Goal: Information Seeking & Learning: Learn about a topic

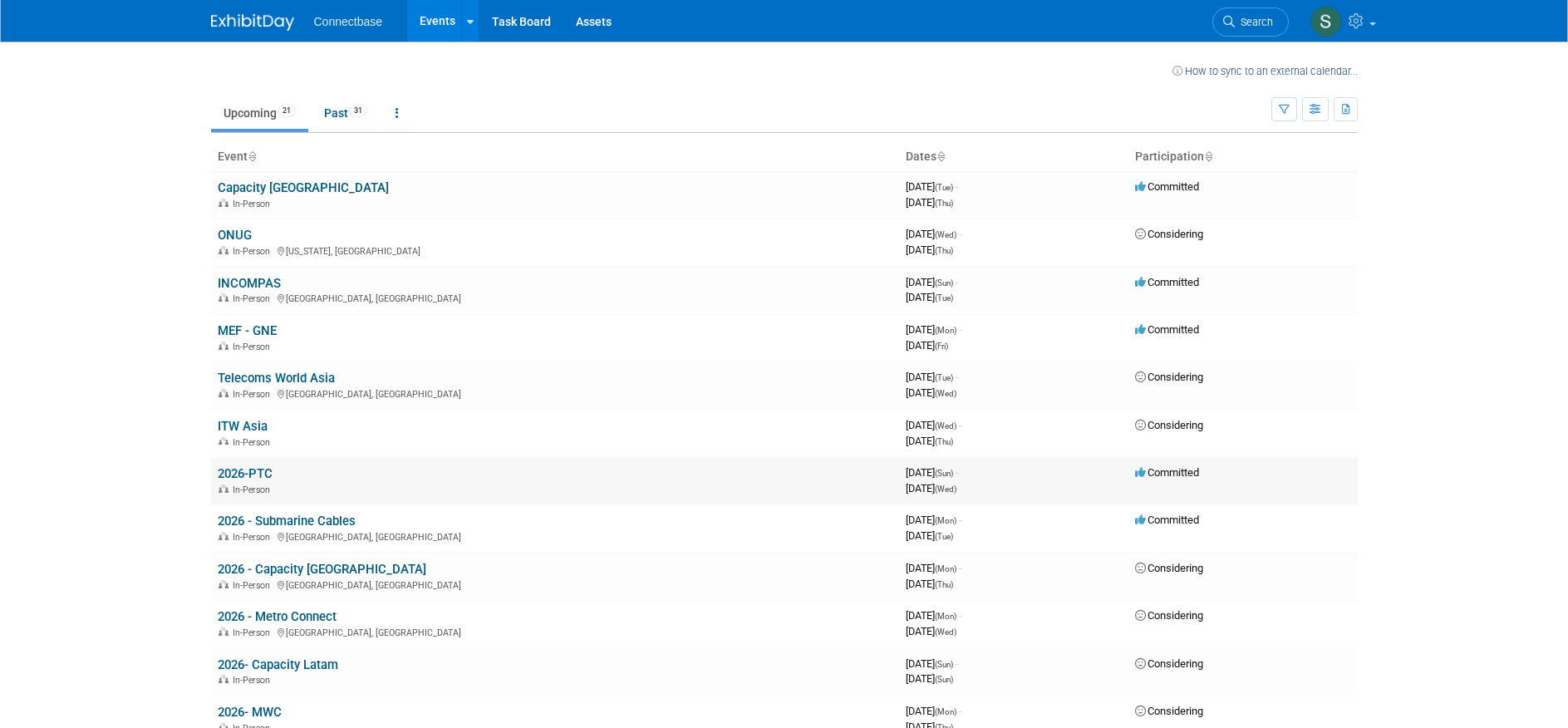
click at [246, 474] on link "2026-PTC" at bounding box center [245, 473] width 55 height 15
click at [256, 188] on link "Capacity [GEOGRAPHIC_DATA]" at bounding box center [303, 188] width 171 height 15
click at [259, 284] on link "INCOMPAS" at bounding box center [249, 283] width 63 height 15
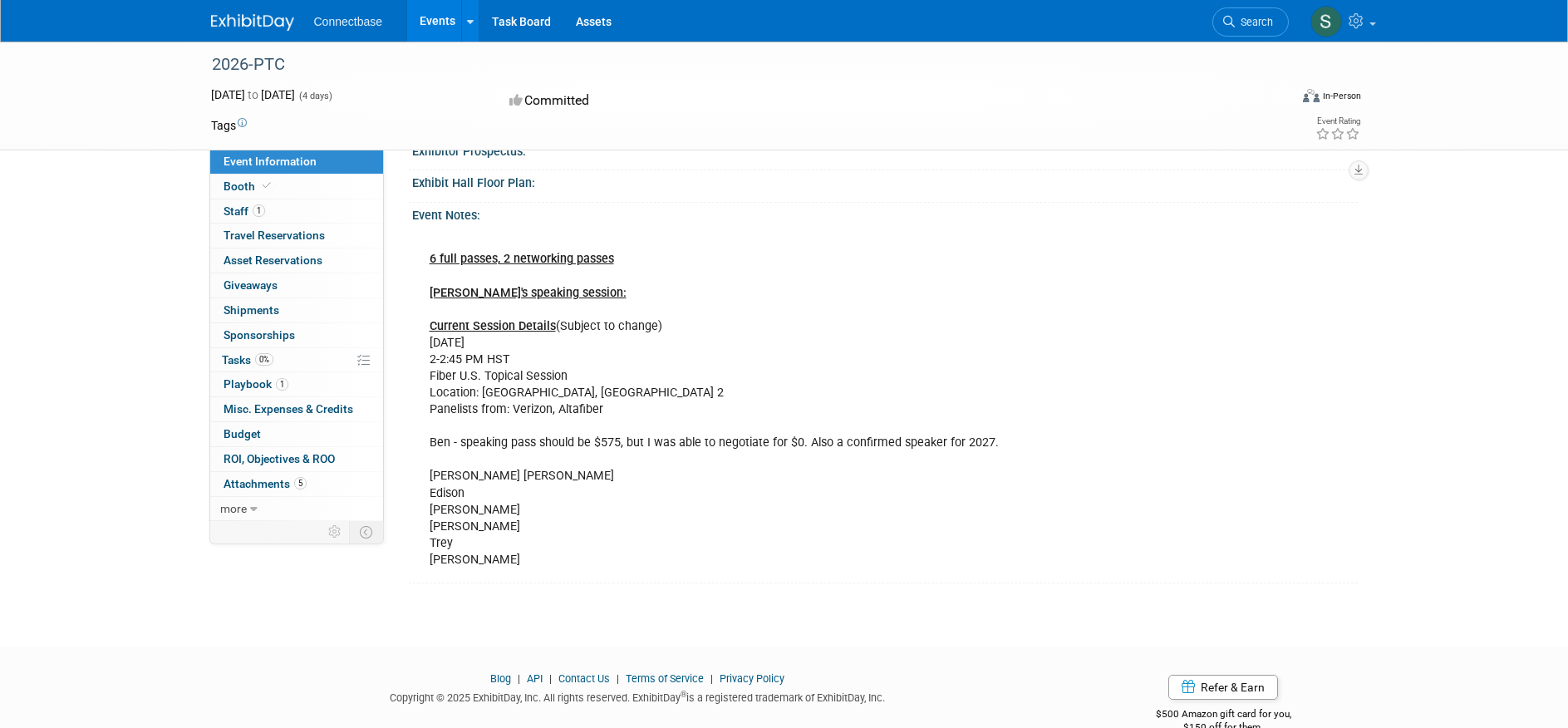
scroll to position [265, 0]
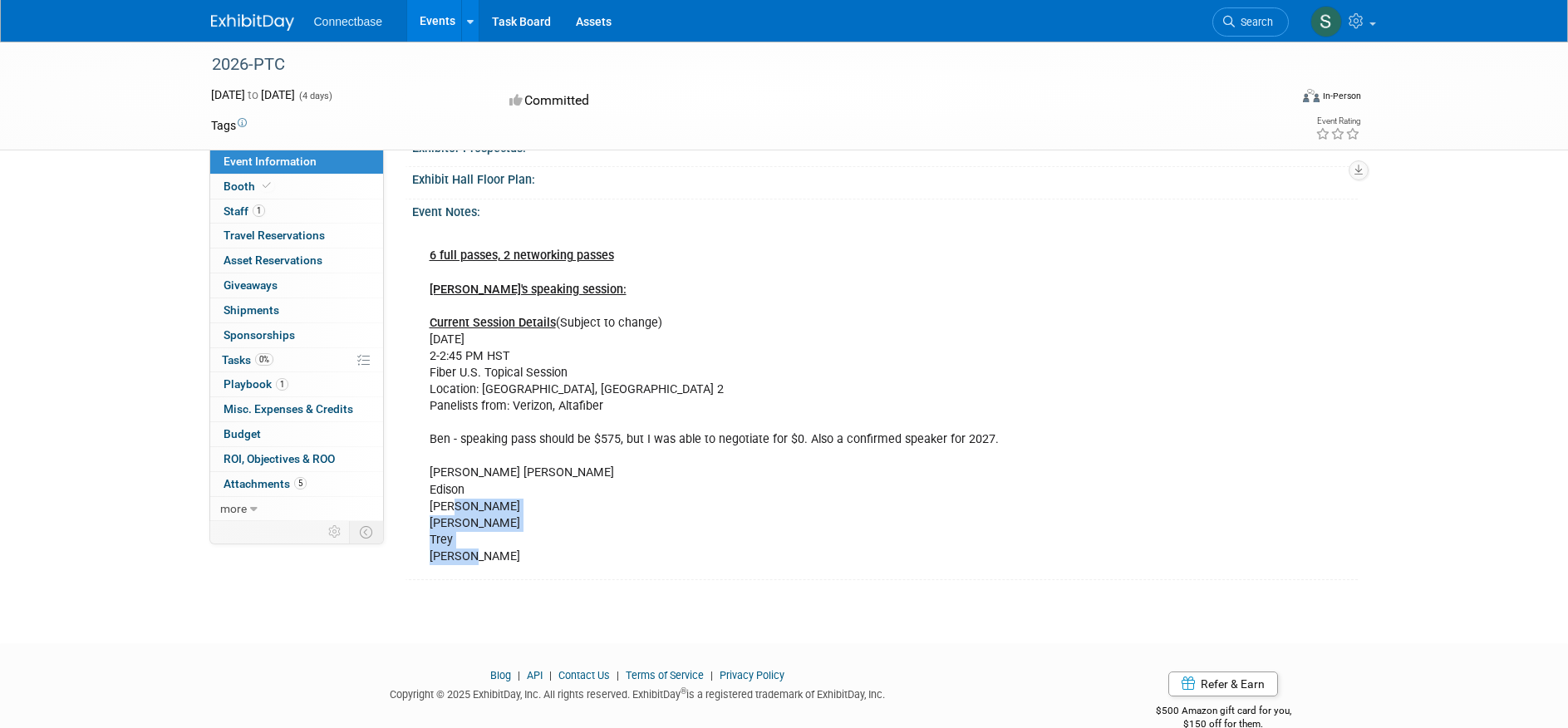
drag, startPoint x: 453, startPoint y: 504, endPoint x: 503, endPoint y: 565, distance: 78.9
click at [503, 565] on div "6 full passes, 2 networking passes Ben's speaking session: Current Session Deta…" at bounding box center [795, 398] width 755 height 351
drag, startPoint x: 440, startPoint y: 475, endPoint x: 496, endPoint y: 538, distance: 84.3
click at [496, 538] on div "6 full passes, 2 networking passes Ben's speaking session: Current Session Deta…" at bounding box center [795, 398] width 755 height 351
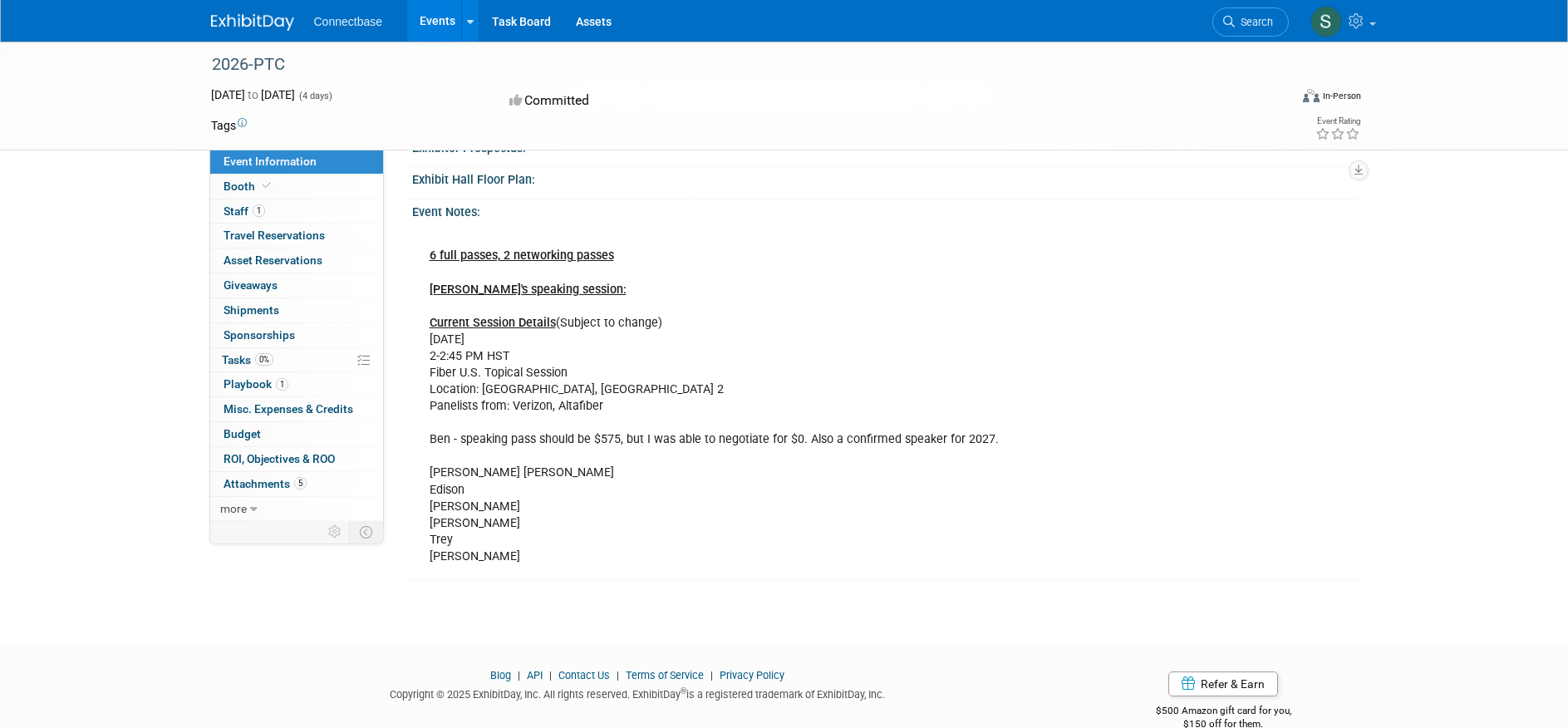
click at [516, 562] on div "6 full passes, 2 networking passes Ben's speaking session: Current Session Deta…" at bounding box center [795, 398] width 755 height 351
drag, startPoint x: 439, startPoint y: 531, endPoint x: 491, endPoint y: 528, distance: 52.1
click at [491, 528] on div "6 full passes, 2 networking passes Ben's speaking session: Current Session Deta…" at bounding box center [795, 398] width 755 height 351
drag, startPoint x: 489, startPoint y: 528, endPoint x: 494, endPoint y: 560, distance: 32.4
click at [494, 560] on div "6 full passes, 2 networking passes Ben's speaking session: Current Session Deta…" at bounding box center [795, 398] width 755 height 351
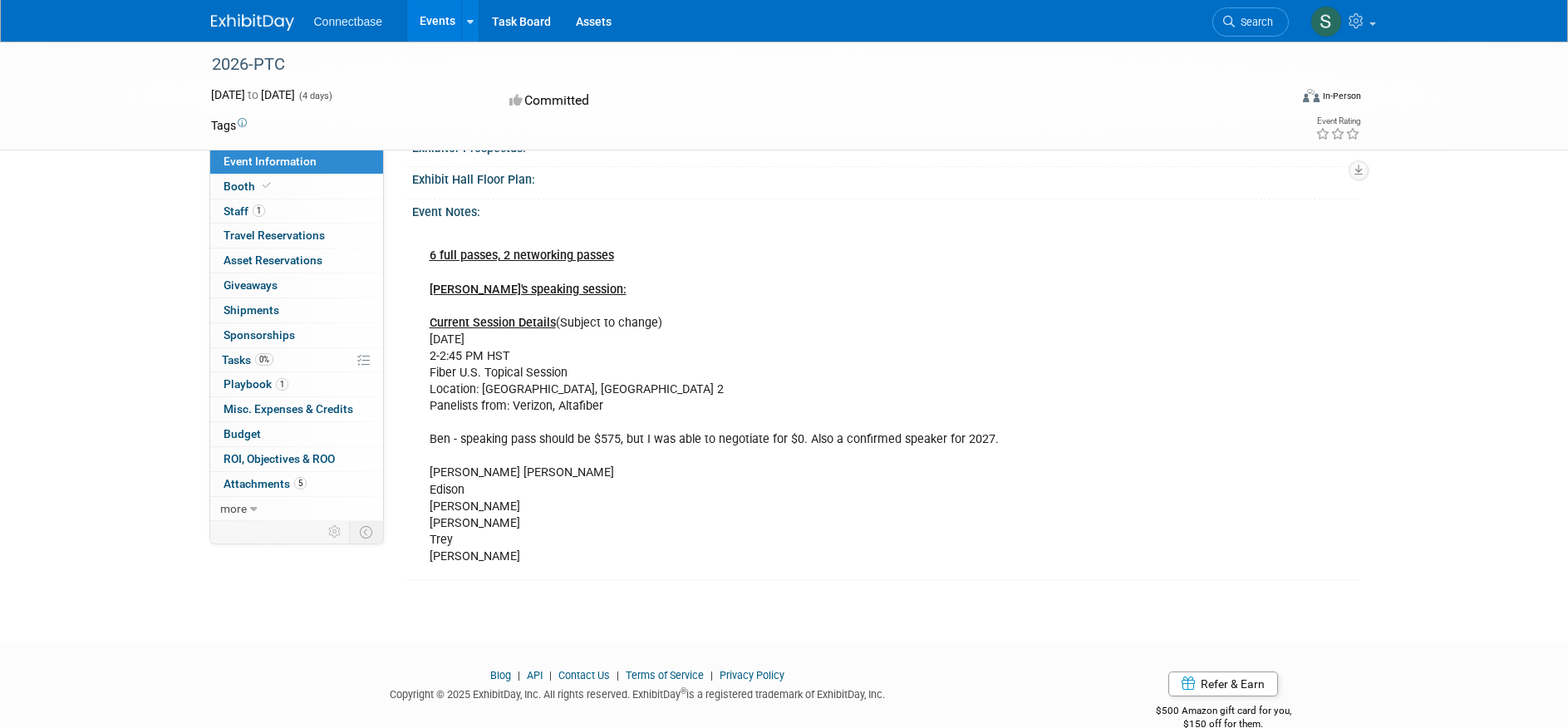
click at [494, 566] on div "6 full passes, 2 networking passes Ben's speaking session: Current Session Deta…" at bounding box center [795, 398] width 755 height 351
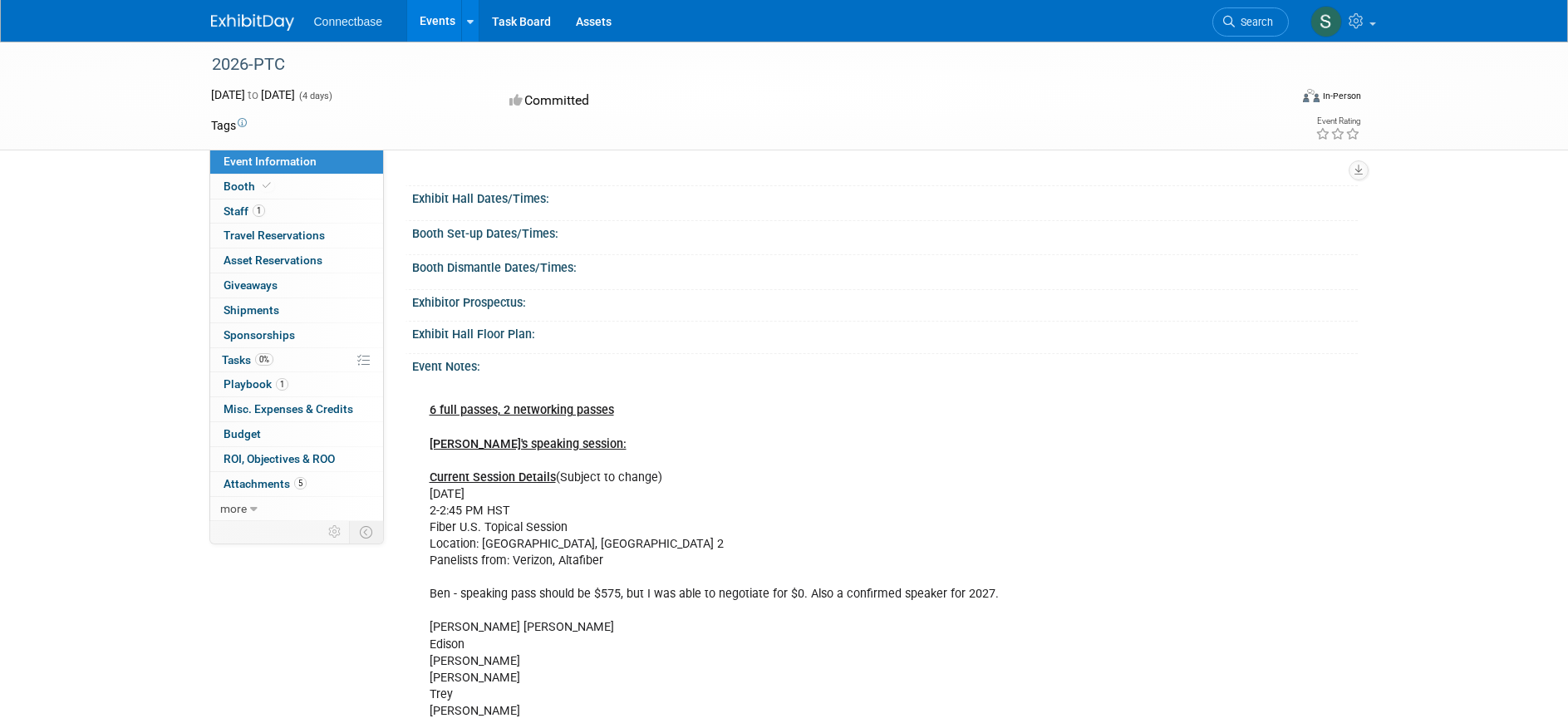
scroll to position [0, 0]
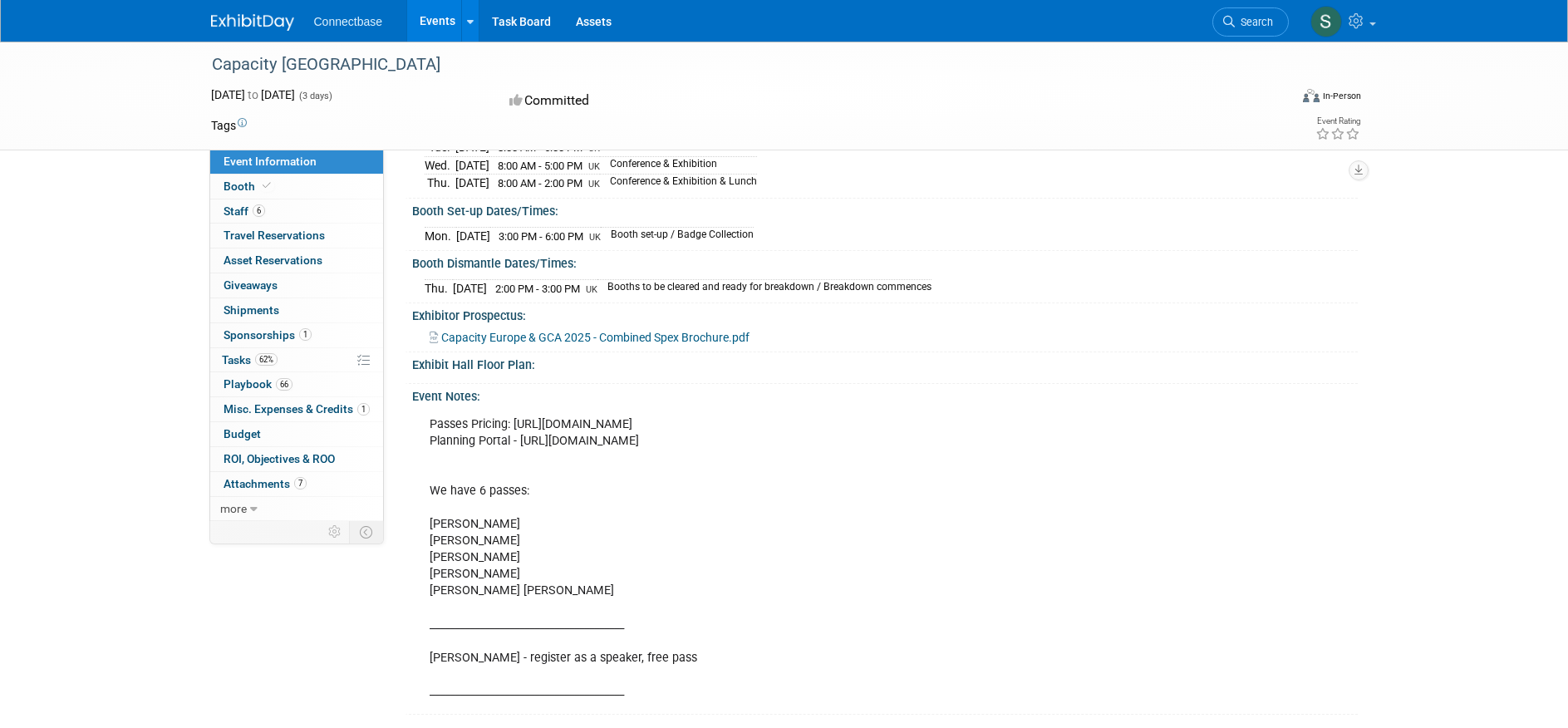
scroll to position [253, 0]
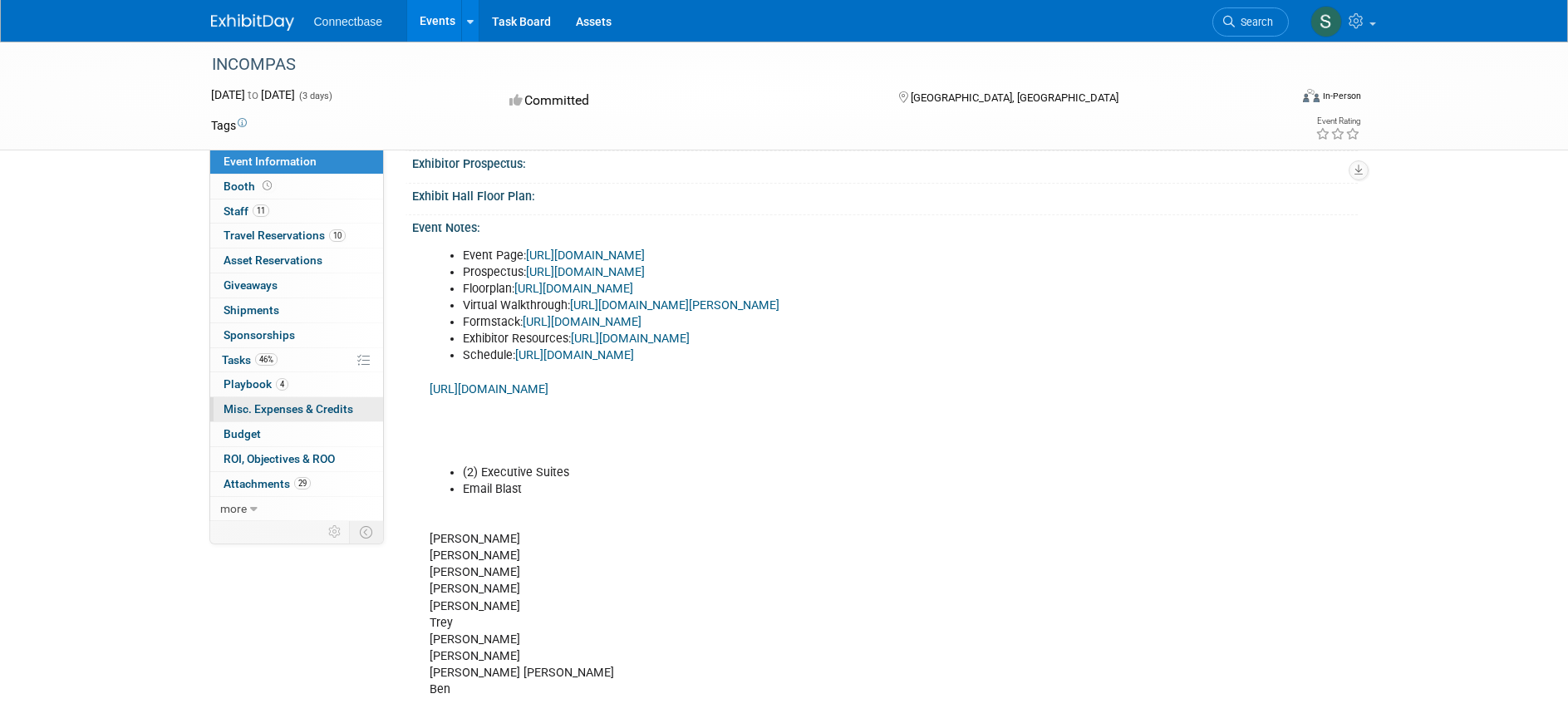
scroll to position [536, 0]
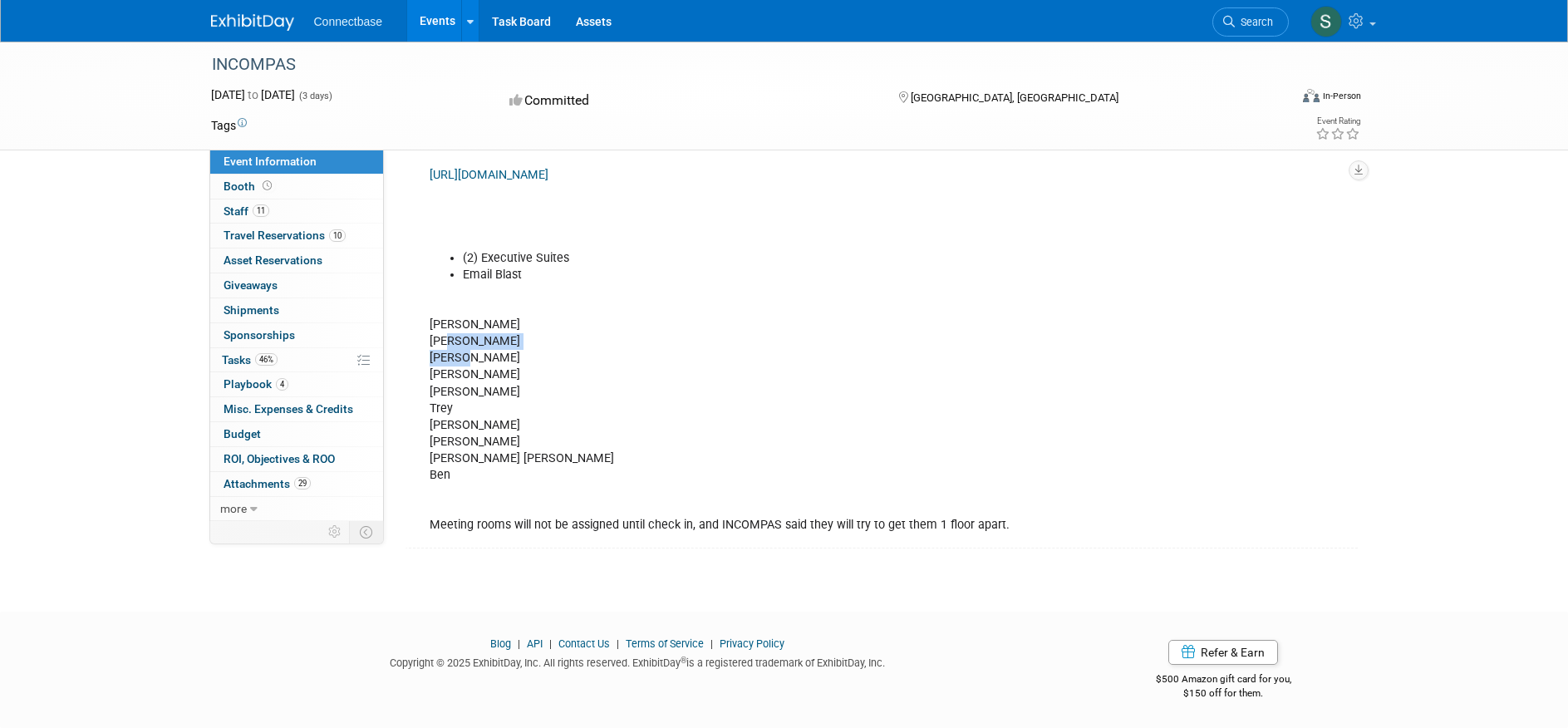
drag, startPoint x: 444, startPoint y: 341, endPoint x: 460, endPoint y: 360, distance: 24.8
click at [462, 360] on div "Event Page: https://show.incompas.org/ Prospectus: https://brojure.com/incompas…" at bounding box center [795, 283] width 755 height 516
click at [551, 386] on div "Event Page: https://show.incompas.org/ Prospectus: https://brojure.com/incompas…" at bounding box center [795, 283] width 755 height 516
drag, startPoint x: 427, startPoint y: 375, endPoint x: 492, endPoint y: 446, distance: 96.3
click at [498, 448] on div "Event Page: https://show.incompas.org/ Prospectus: https://brojure.com/incompas…" at bounding box center [795, 283] width 755 height 516
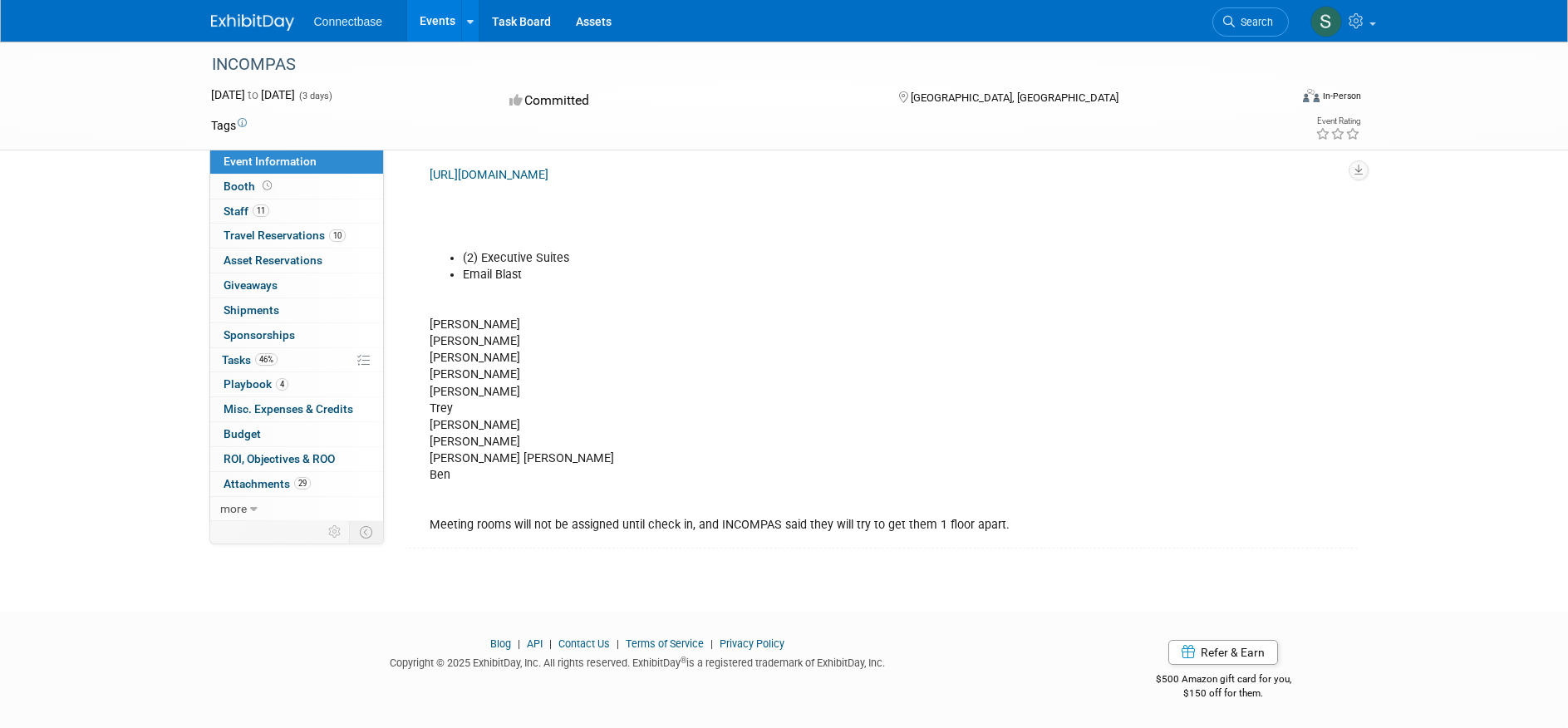
click at [533, 488] on div "Event Page: https://show.incompas.org/ Prospectus: https://brojure.com/incompas…" at bounding box center [795, 283] width 755 height 516
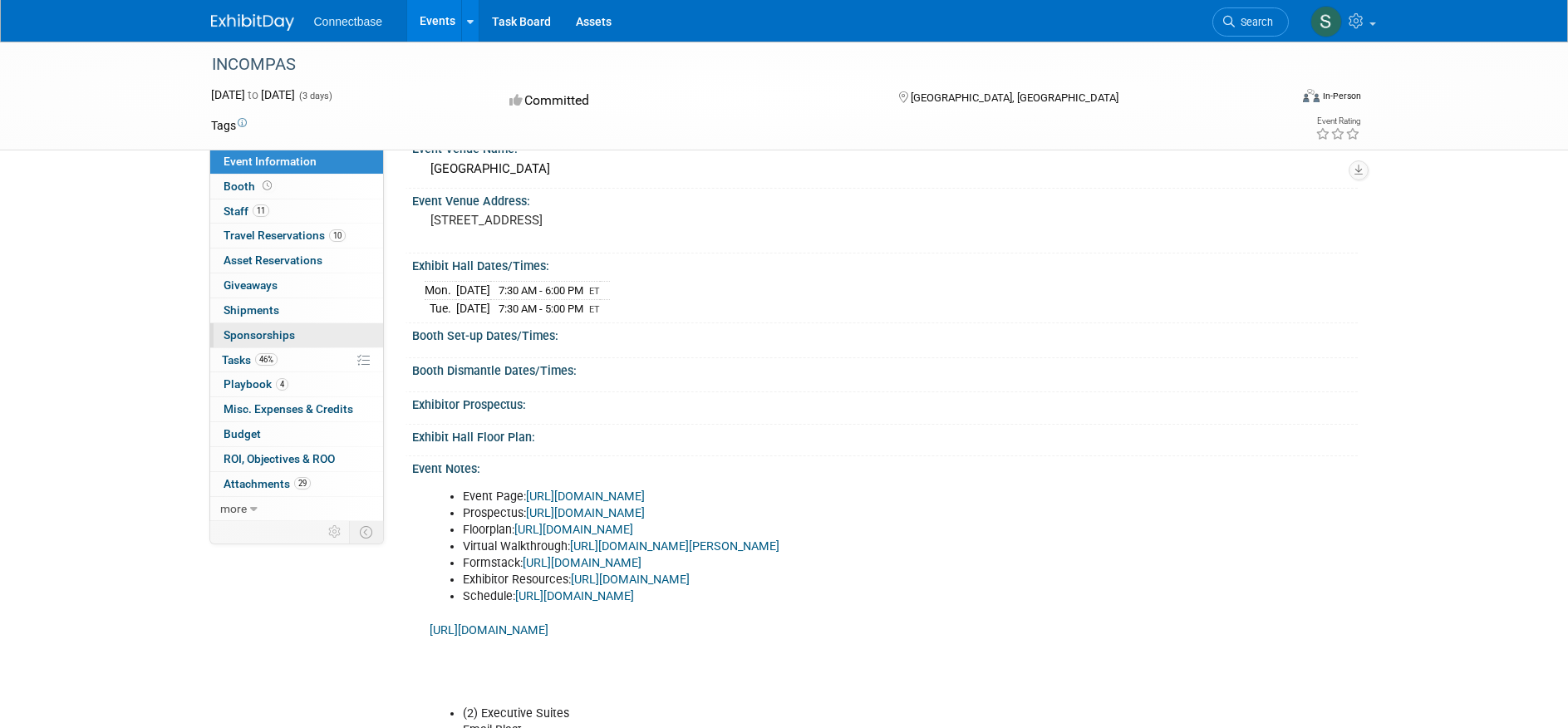
scroll to position [76, 0]
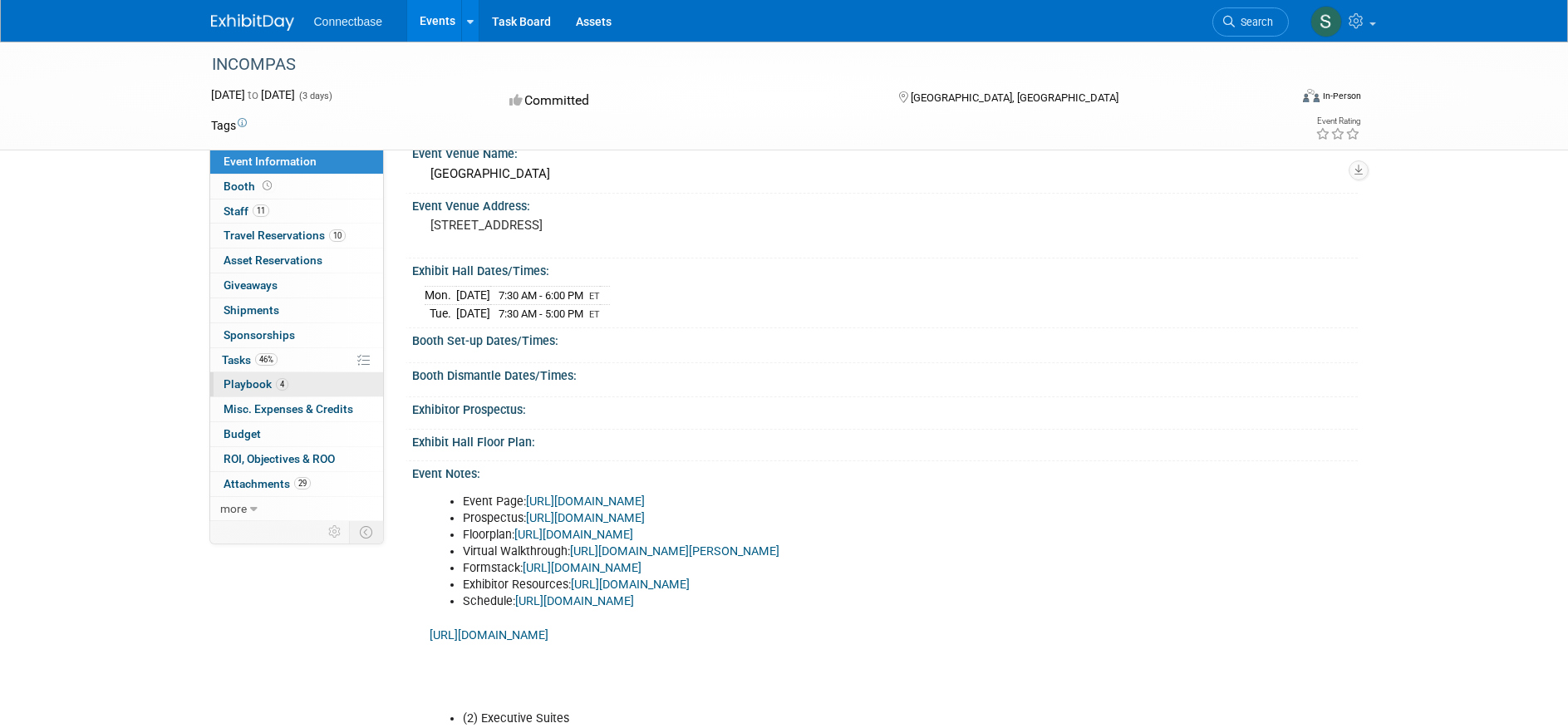
click at [264, 386] on span "Playbook 4" at bounding box center [256, 383] width 65 height 13
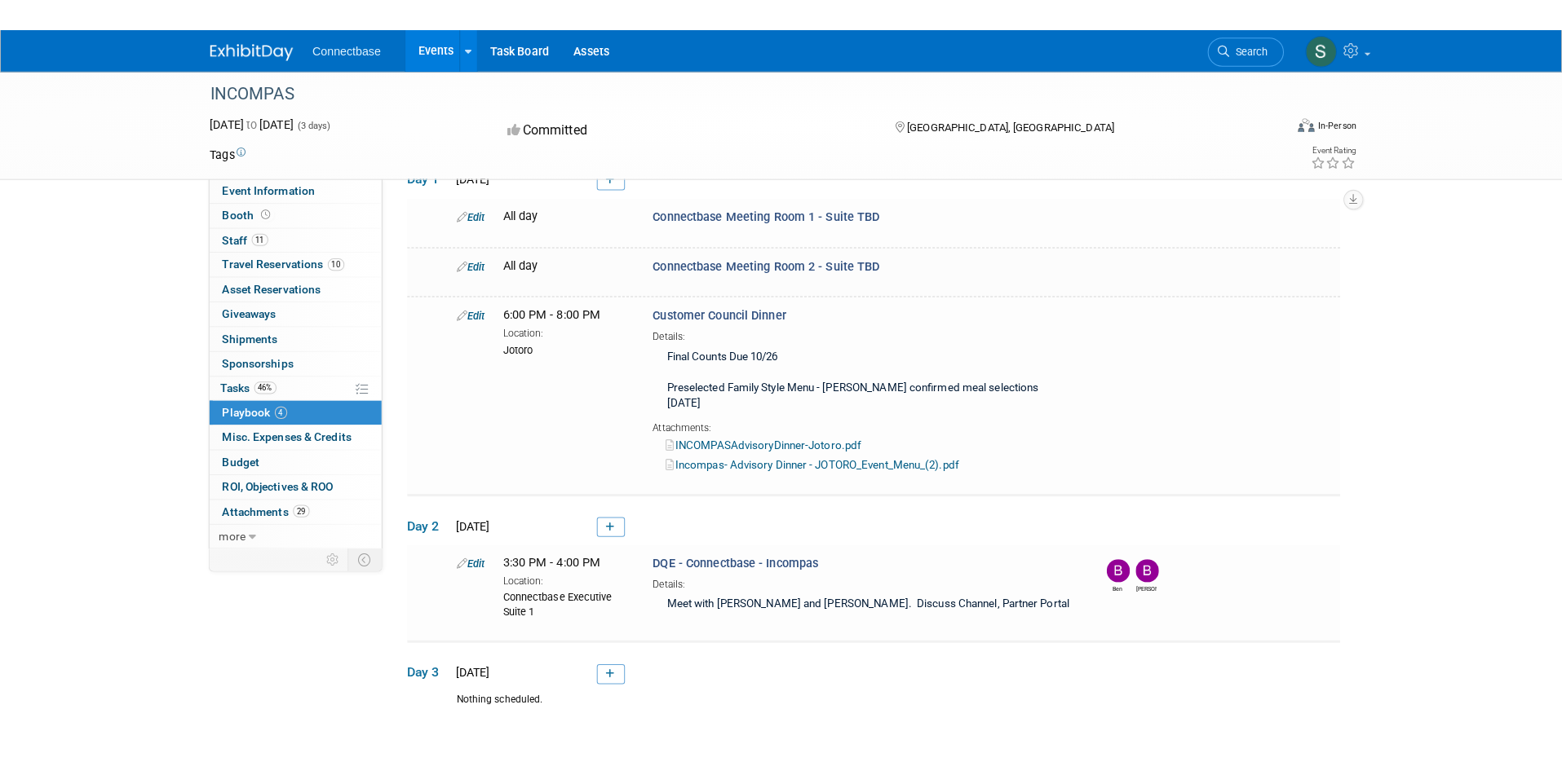
scroll to position [0, 0]
